Goal: Check status: Check status

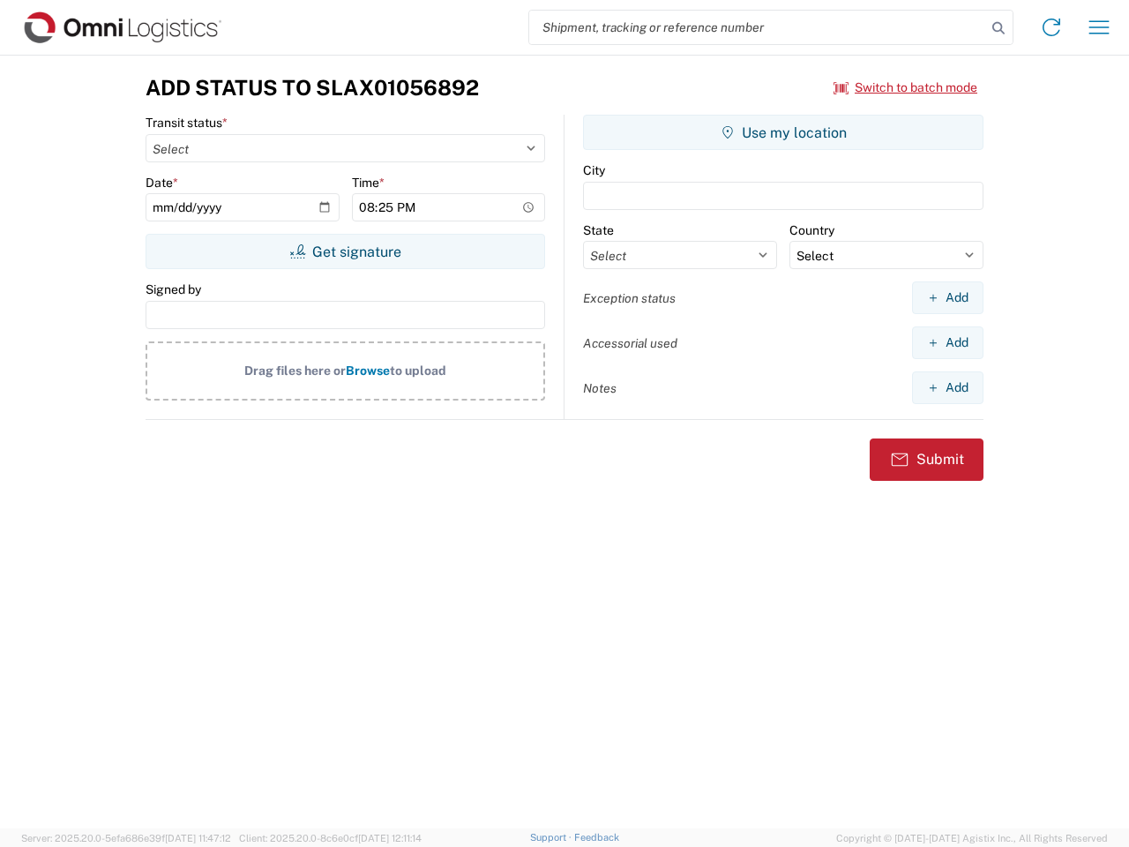
click at [758, 27] on input "search" at bounding box center [757, 28] width 457 height 34
click at [999, 28] on icon at bounding box center [998, 28] width 25 height 25
click at [1052, 27] on icon at bounding box center [1052, 27] width 28 height 28
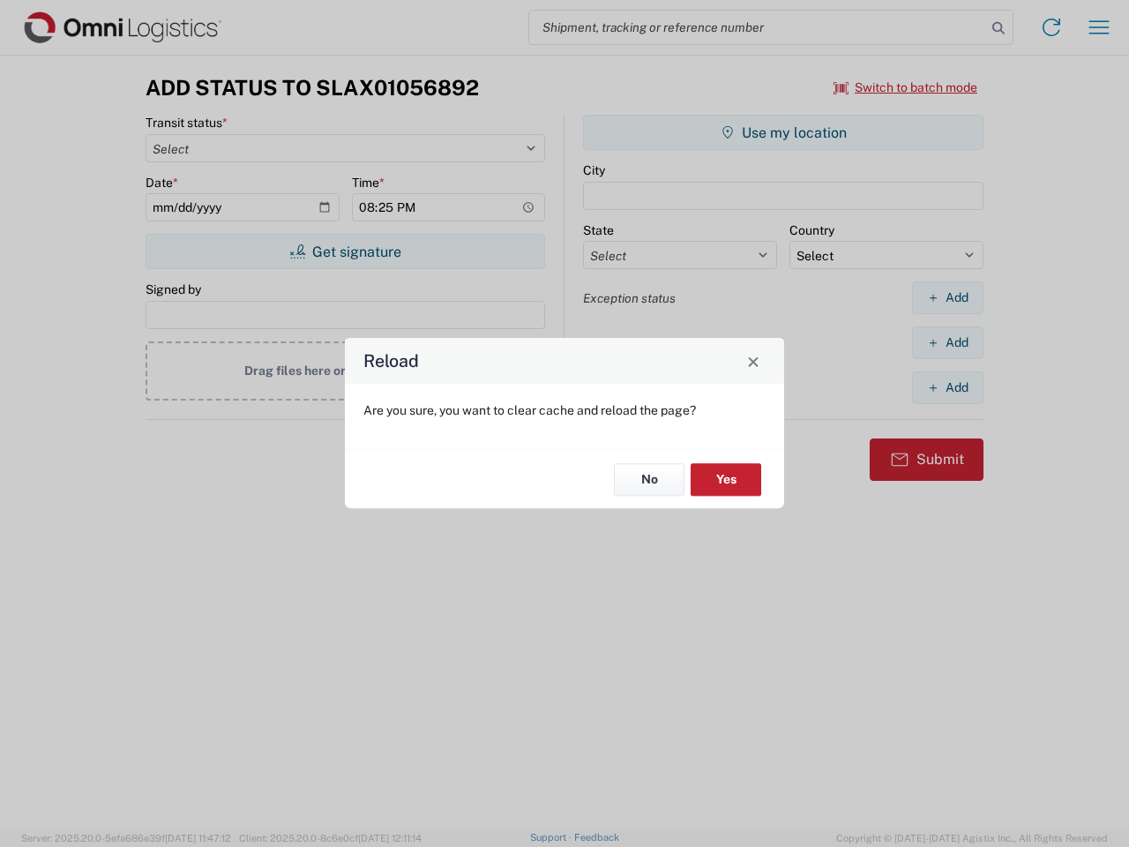
click at [906, 87] on div "Reload Are you sure, you want to clear cache and reload the page? No Yes" at bounding box center [564, 423] width 1129 height 847
click at [345, 251] on div "Reload Are you sure, you want to clear cache and reload the page? No Yes" at bounding box center [564, 423] width 1129 height 847
click at [783, 132] on div "Reload Are you sure, you want to clear cache and reload the page? No Yes" at bounding box center [564, 423] width 1129 height 847
click at [948, 297] on div "Reload Are you sure, you want to clear cache and reload the page? No Yes" at bounding box center [564, 423] width 1129 height 847
click at [948, 342] on div "Reload Are you sure, you want to clear cache and reload the page? No Yes" at bounding box center [564, 423] width 1129 height 847
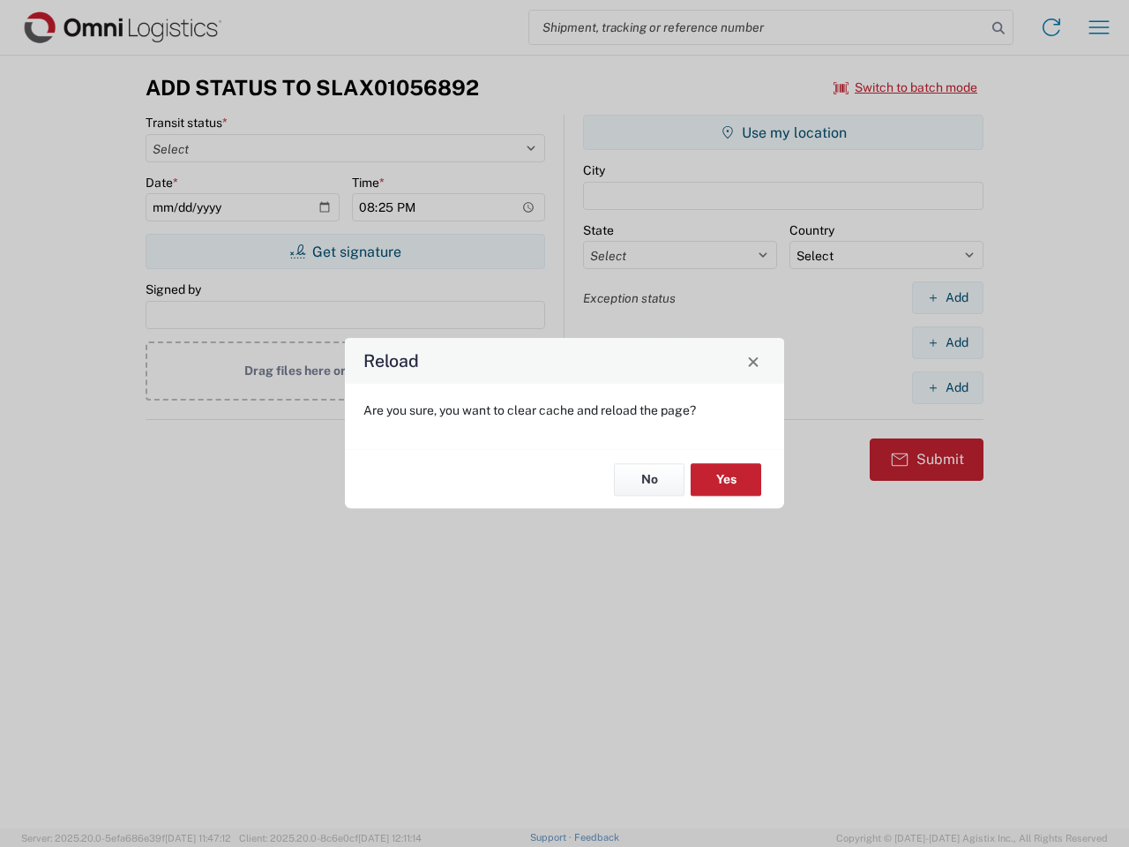
click at [948, 387] on div "Reload Are you sure, you want to clear cache and reload the page? No Yes" at bounding box center [564, 423] width 1129 height 847
